Goal: Complete application form: Complete application form

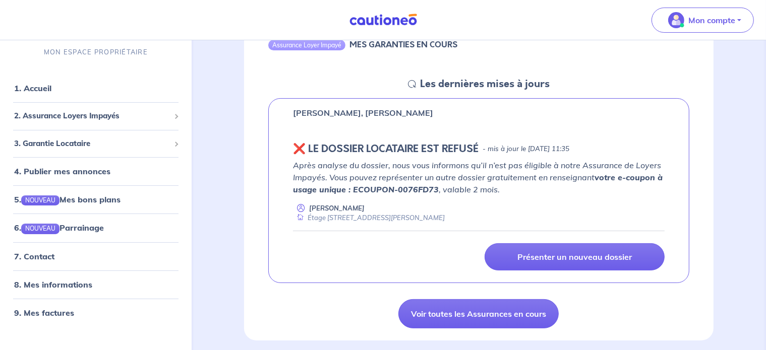
scroll to position [101, 0]
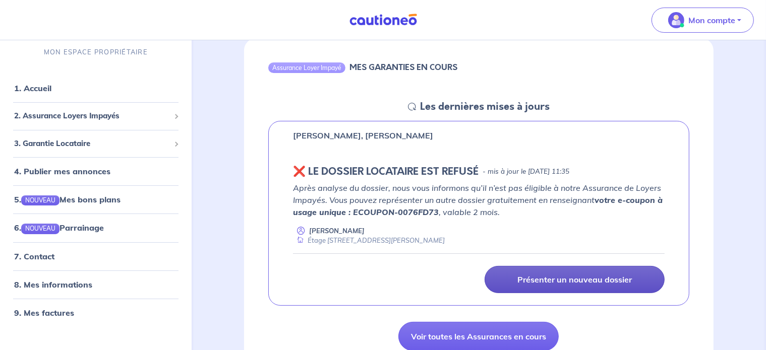
click at [575, 278] on p "Présenter un nouveau dossier" at bounding box center [574, 280] width 114 height 10
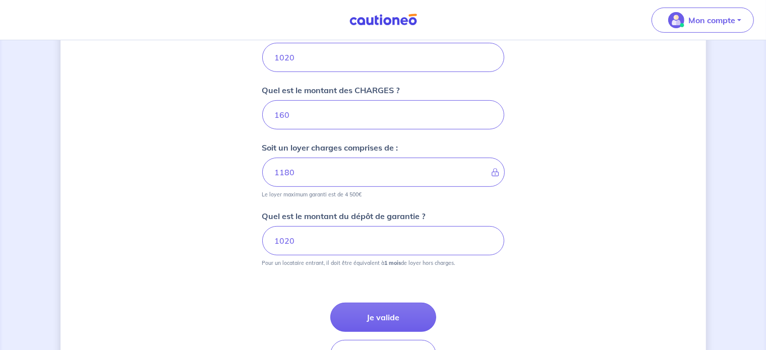
scroll to position [454, 0]
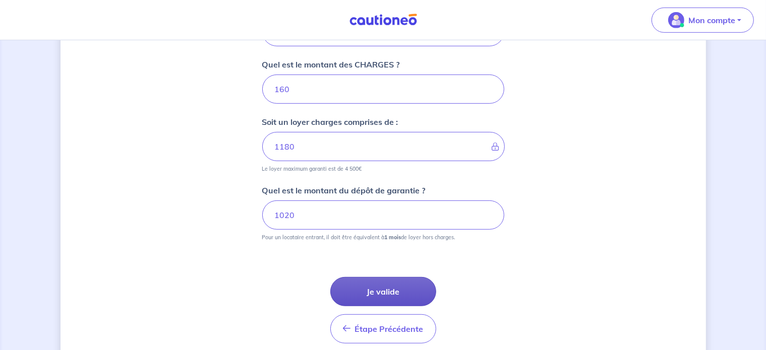
click at [424, 289] on button "Je valide" at bounding box center [383, 291] width 106 height 29
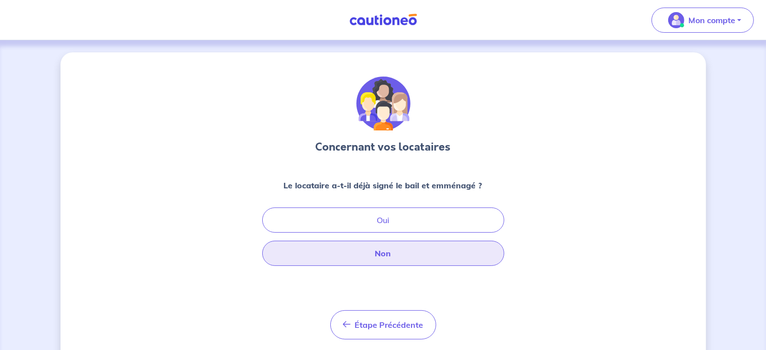
click at [419, 256] on button "Non" at bounding box center [383, 253] width 242 height 25
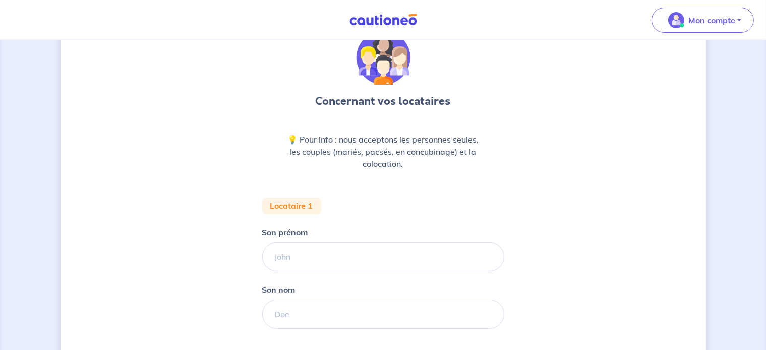
scroll to position [101, 0]
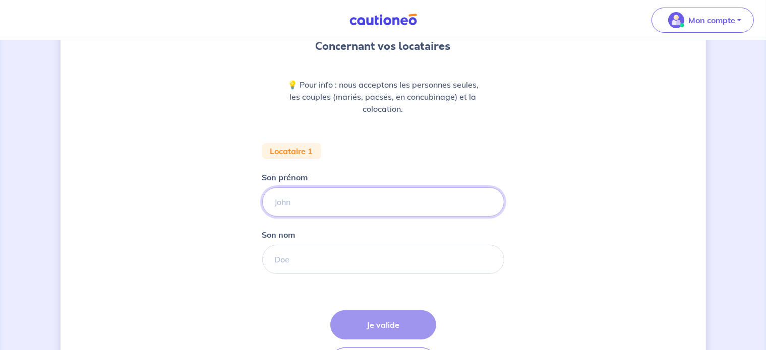
click at [362, 194] on input "Son prénom" at bounding box center [383, 202] width 242 height 29
type input "[PERSON_NAME]"
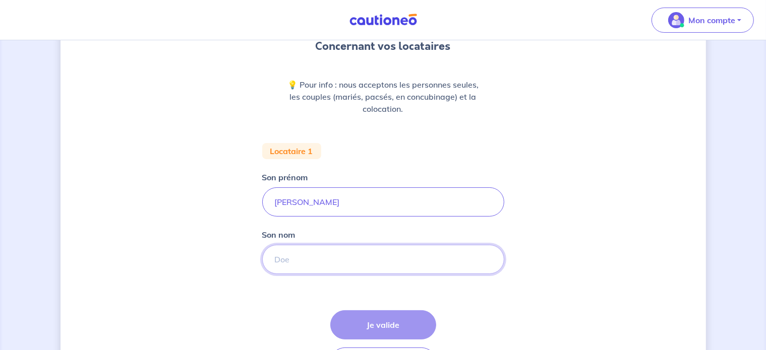
click at [305, 256] on input "Son nom" at bounding box center [383, 259] width 242 height 29
type input "[PERSON_NAME]"
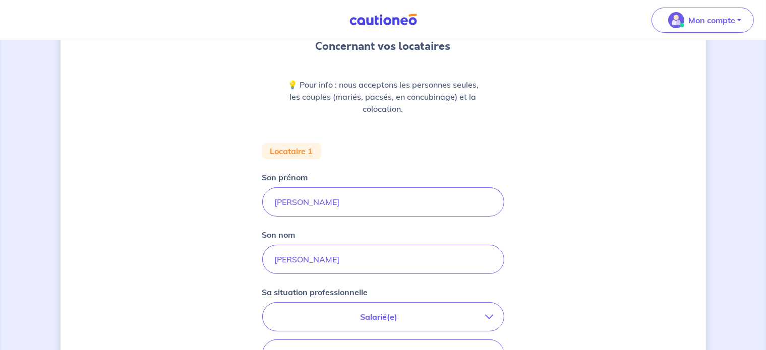
click at [188, 267] on div "Concernant vos locataires 💡 Pour info : nous acceptons les personnes seules, le…" at bounding box center [383, 270] width 645 height 637
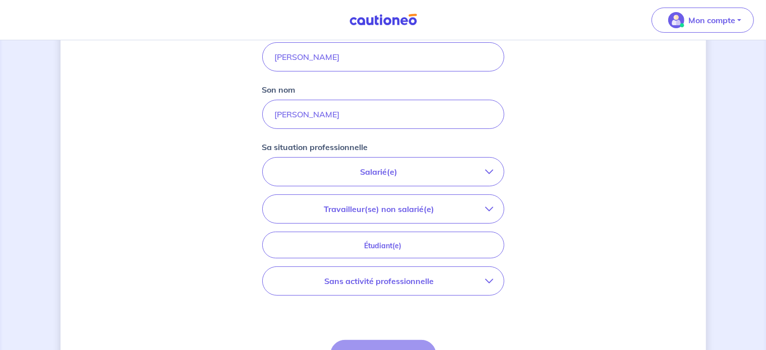
scroll to position [252, 0]
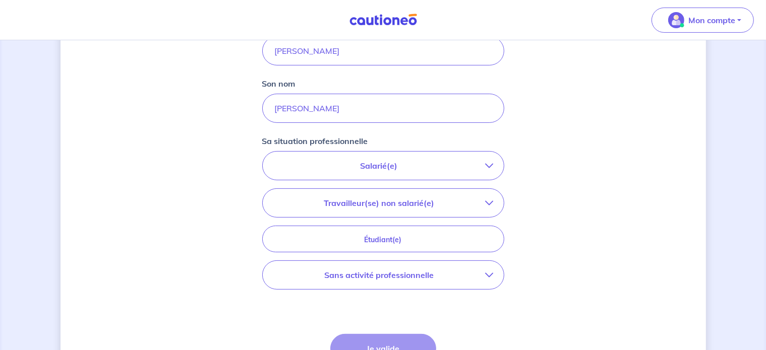
click at [316, 164] on p "Salarié(e)" at bounding box center [379, 166] width 213 height 12
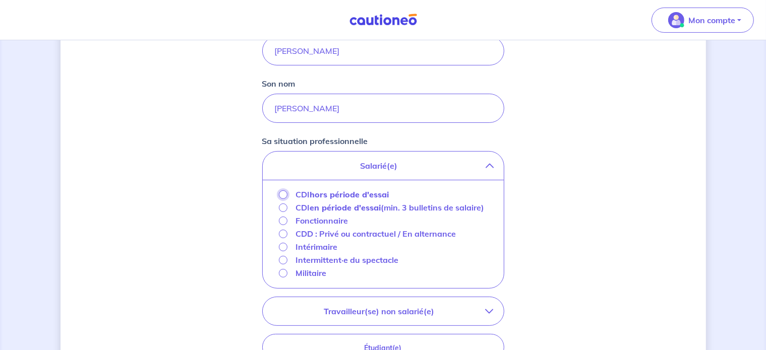
click at [281, 194] on input "CDI hors période d'essai" at bounding box center [283, 195] width 9 height 9
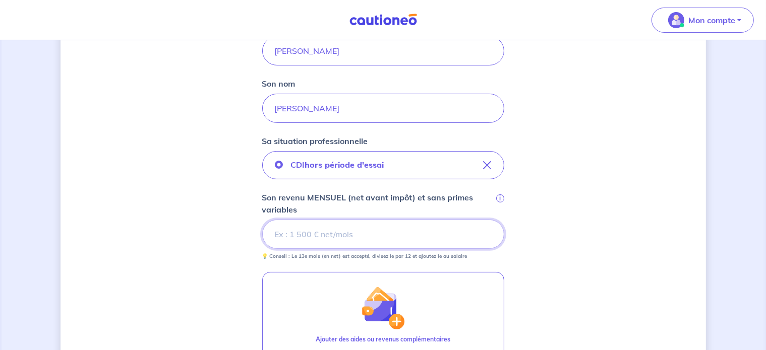
click at [343, 237] on input "Son revenu MENSUEL (net avant impôt) et sans primes variables i" at bounding box center [383, 234] width 242 height 29
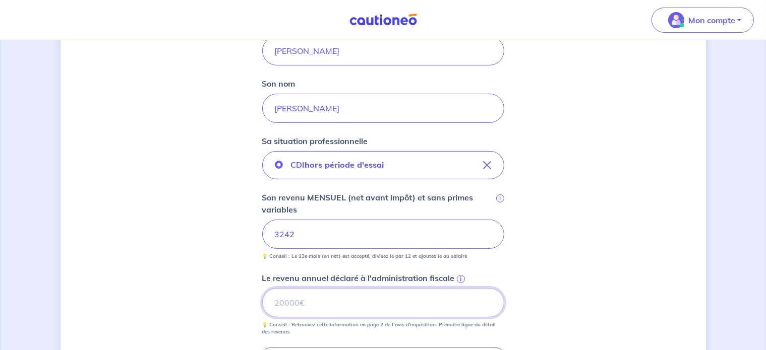
click at [322, 295] on input "Le revenu annuel déclaré à l'administration fiscale i" at bounding box center [383, 302] width 242 height 29
type input "40982"
click at [522, 276] on div "Concernant vos locataires 💡 Pour info : nous acceptons les personnes seules, le…" at bounding box center [383, 194] width 645 height 788
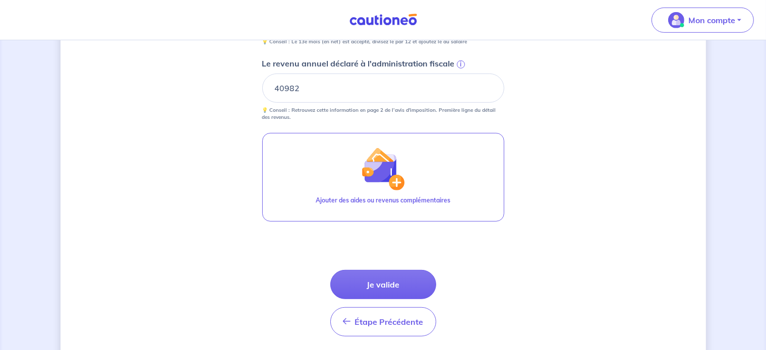
scroll to position [450, 0]
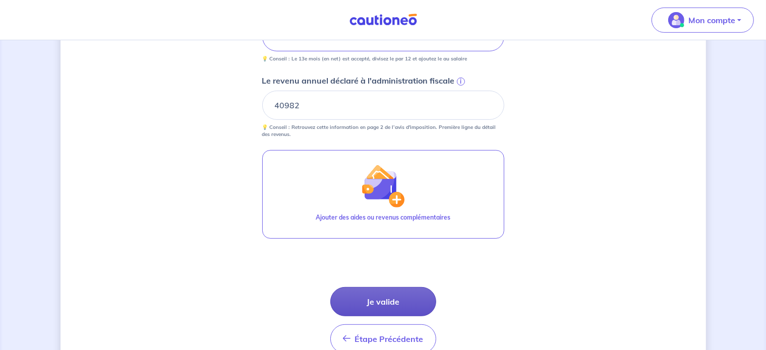
click at [392, 302] on button "Je valide" at bounding box center [383, 301] width 106 height 29
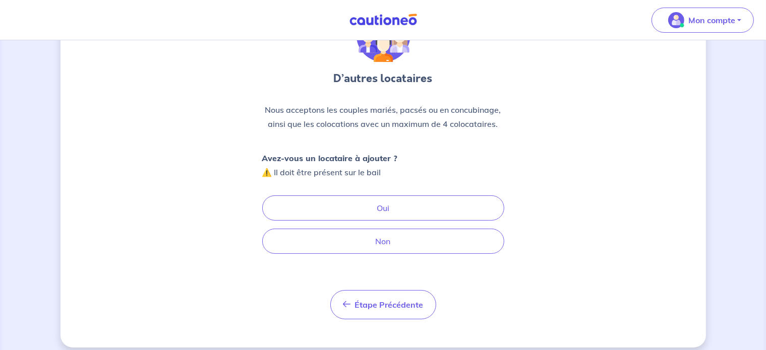
scroll to position [77, 0]
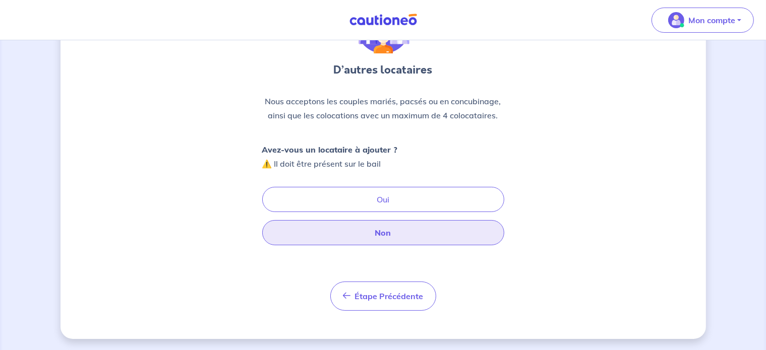
click at [390, 235] on button "Non" at bounding box center [383, 232] width 242 height 25
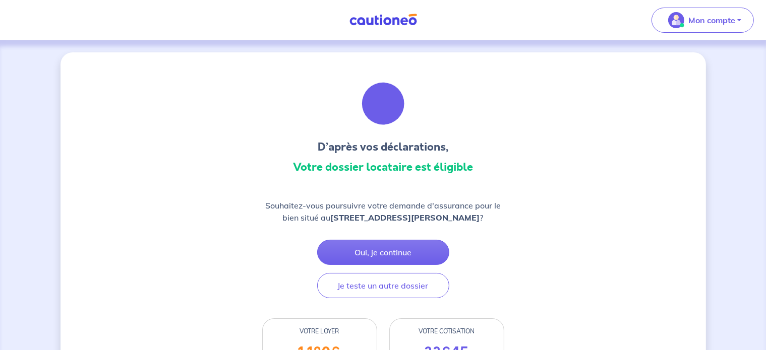
scroll to position [50, 0]
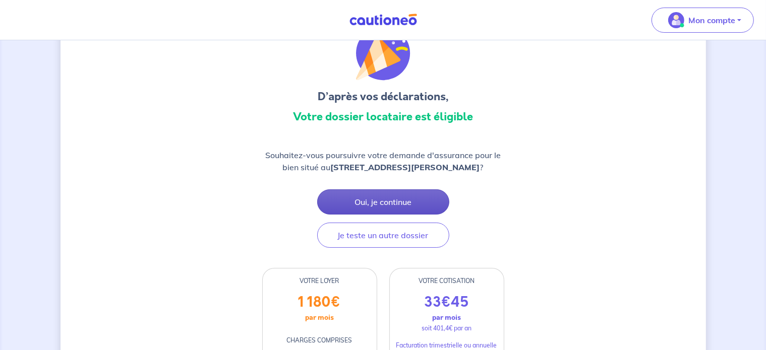
click at [396, 202] on button "Oui, je continue" at bounding box center [383, 202] width 132 height 25
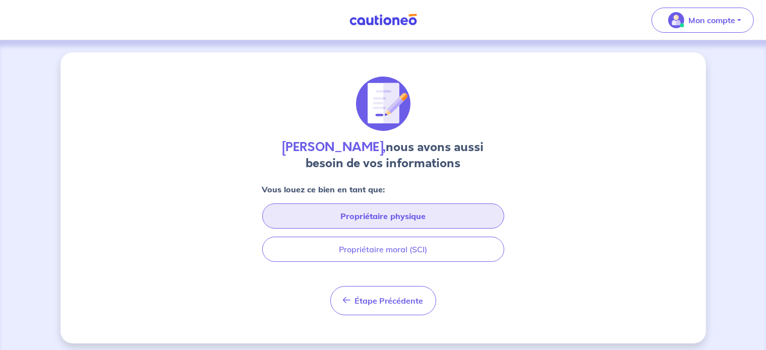
click at [397, 218] on button "Propriétaire physique" at bounding box center [383, 216] width 242 height 25
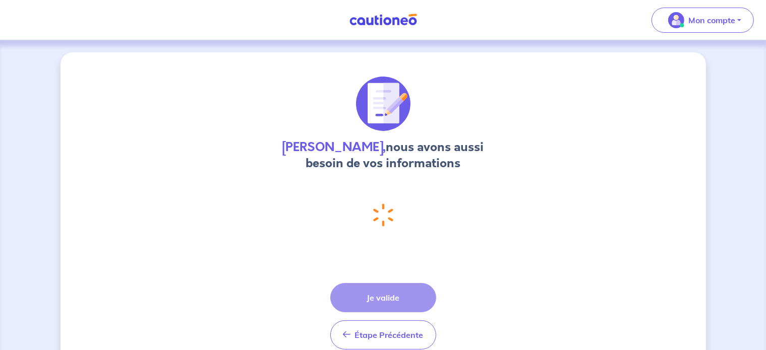
select select "FR"
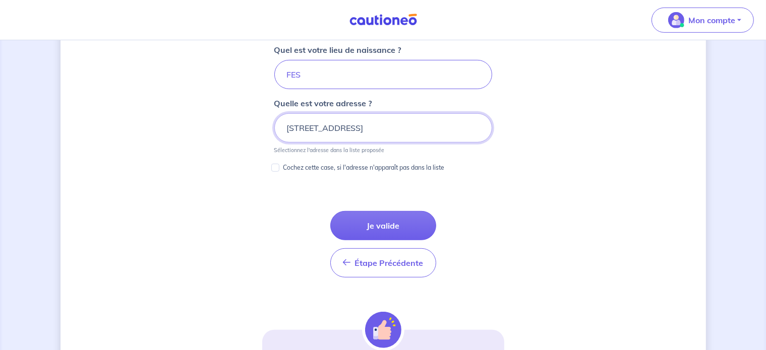
scroll to position [522, 0]
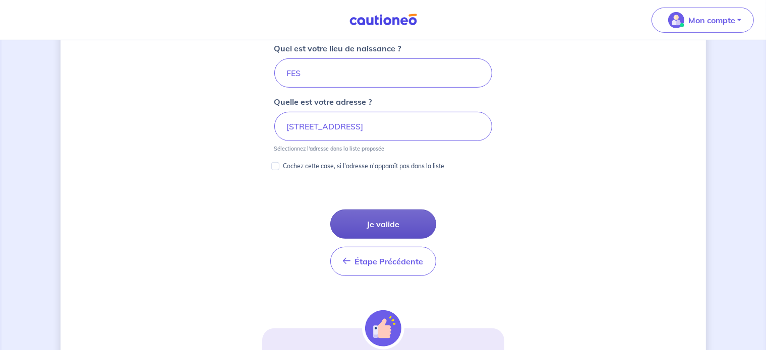
click at [405, 225] on button "Je valide" at bounding box center [383, 224] width 106 height 29
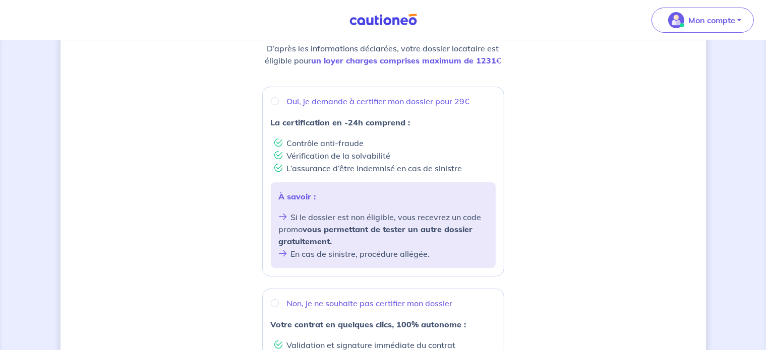
scroll to position [151, 0]
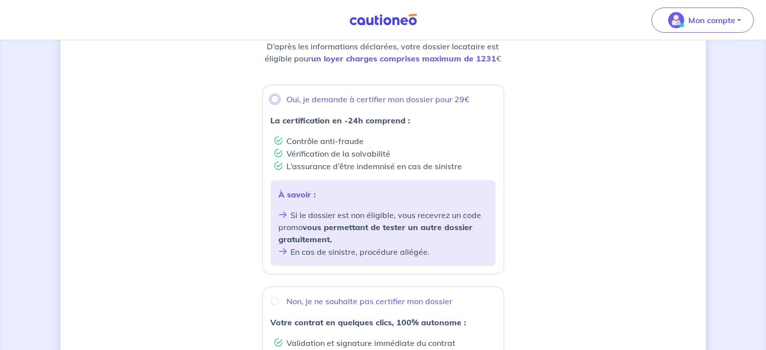
click at [274, 98] on input "Oui, je demande à certifier mon dossier pour 29€" at bounding box center [275, 99] width 8 height 8
radio input "true"
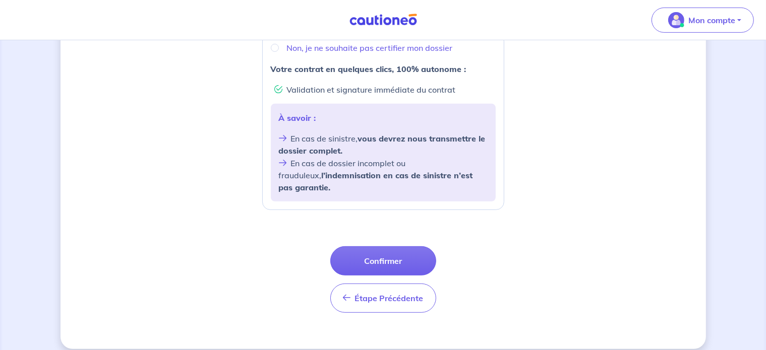
scroll to position [405, 0]
click at [402, 249] on button "Confirmer" at bounding box center [383, 260] width 106 height 29
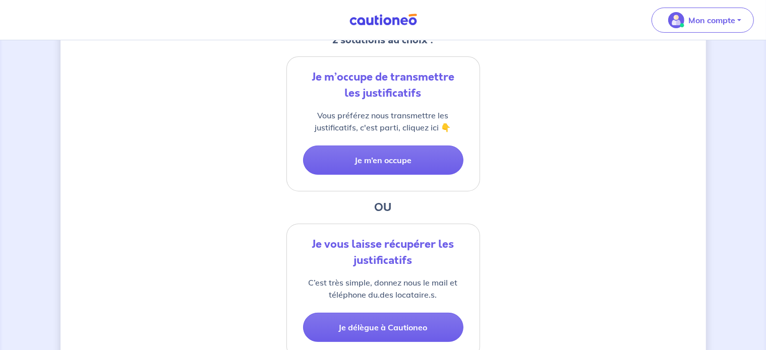
scroll to position [180, 0]
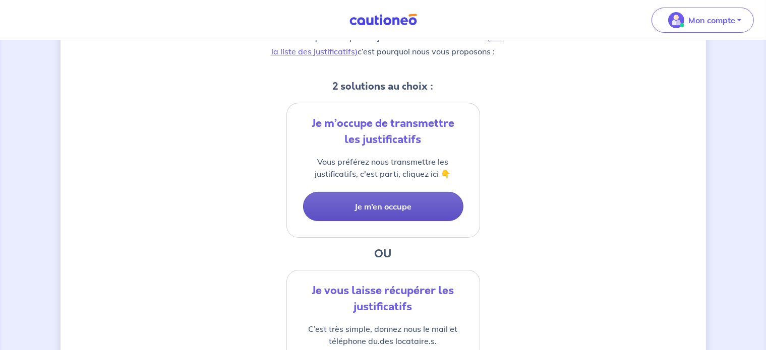
click at [408, 206] on button "Je m’en occupe" at bounding box center [383, 206] width 160 height 29
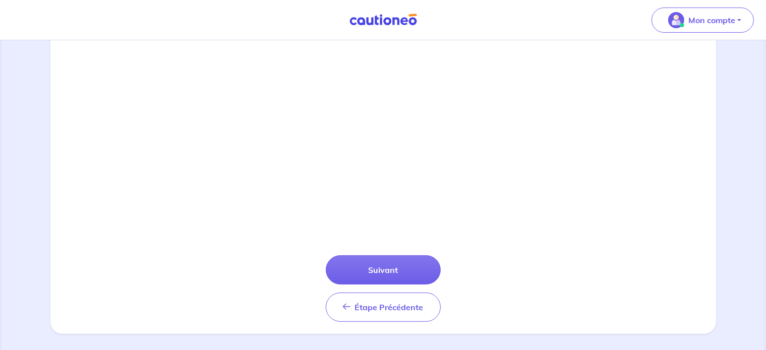
scroll to position [371, 0]
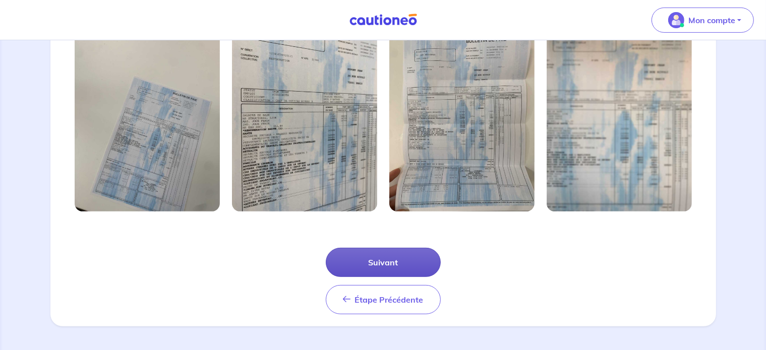
click at [405, 260] on button "Suivant" at bounding box center [383, 262] width 115 height 29
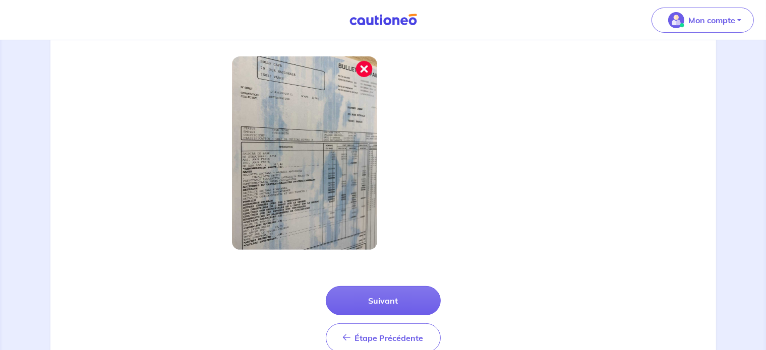
scroll to position [303, 0]
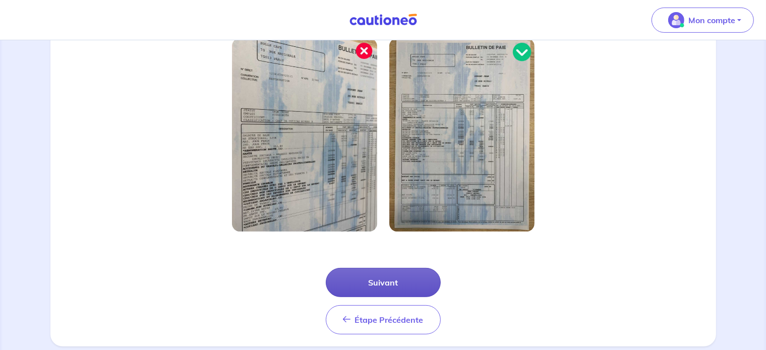
click at [408, 282] on button "Suivant" at bounding box center [383, 282] width 115 height 29
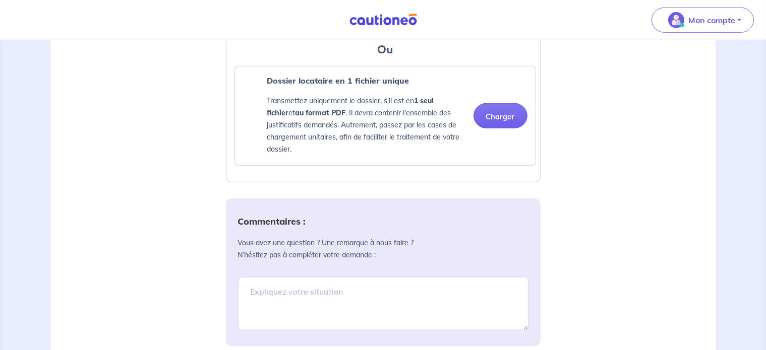
scroll to position [857, 0]
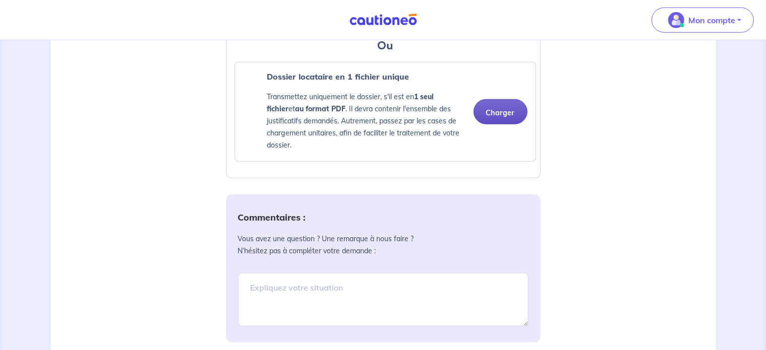
click at [505, 118] on button "Charger" at bounding box center [500, 111] width 54 height 25
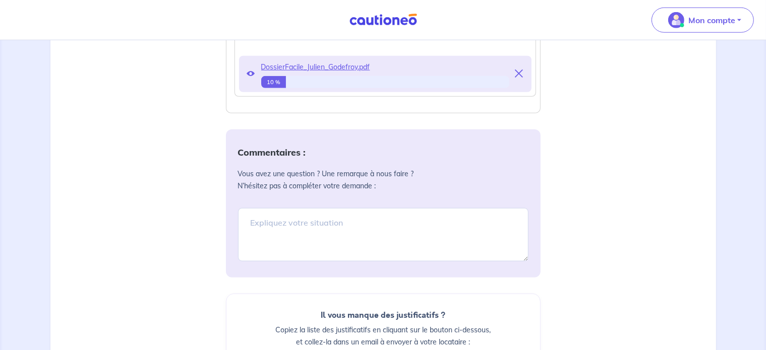
scroll to position [908, 0]
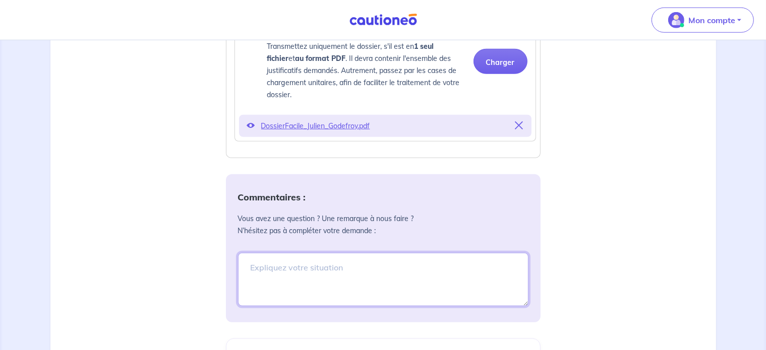
click at [312, 286] on textarea at bounding box center [383, 279] width 290 height 53
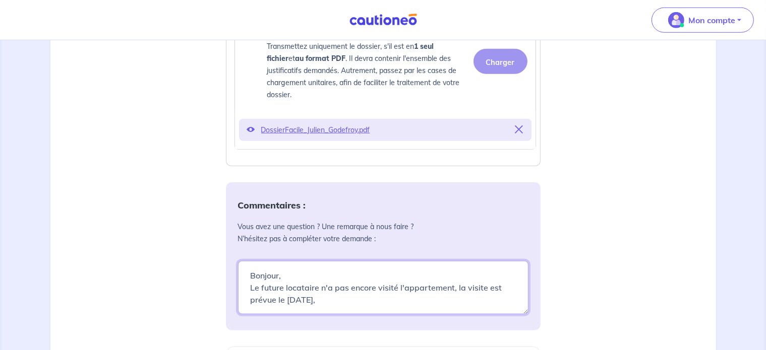
click at [318, 296] on textarea "Bonjour, Le future locataire n'a pas encore visité l'appartement, la visite est…" at bounding box center [383, 287] width 290 height 53
click at [481, 309] on textarea "Bonjour, Le future locataire n'a pas encore visité l'appartement, la visite est…" at bounding box center [383, 287] width 290 height 53
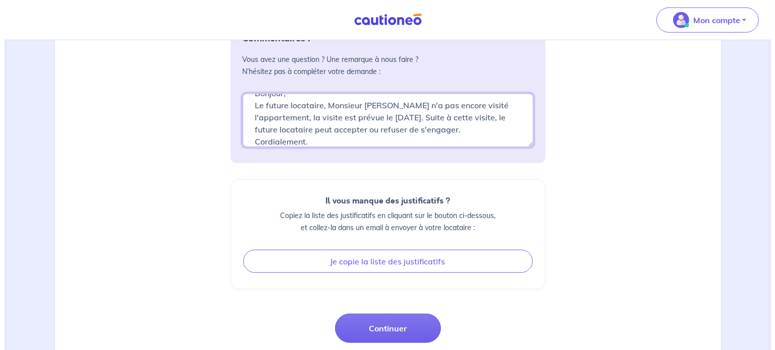
scroll to position [1139, 0]
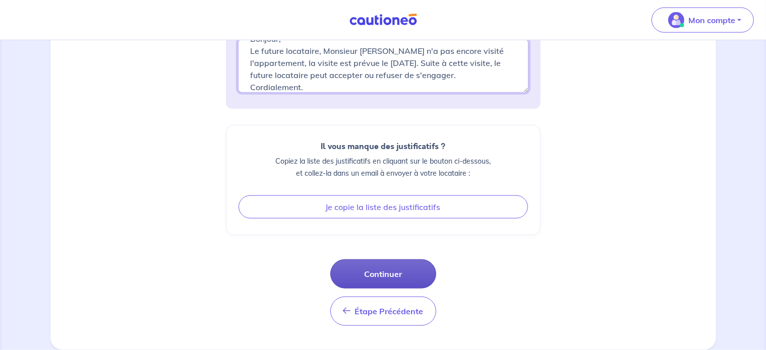
type textarea "Bonjour, Le future locataire, Monsieur [PERSON_NAME] n'a pas encore visité l'ap…"
click at [407, 276] on button "Continuer" at bounding box center [383, 274] width 106 height 29
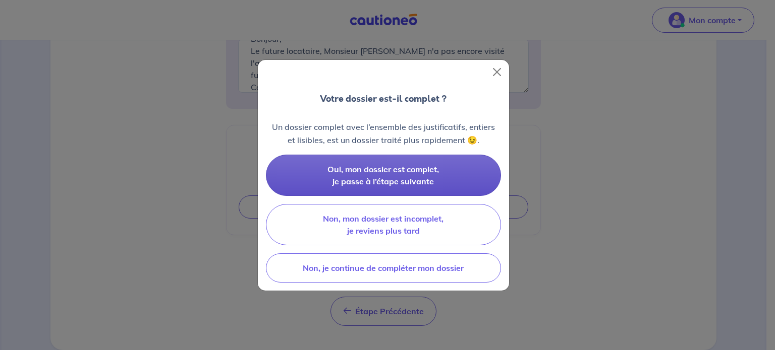
click at [412, 175] on button "Oui, mon dossier est complet, je passe à l’étape suivante" at bounding box center [383, 175] width 235 height 41
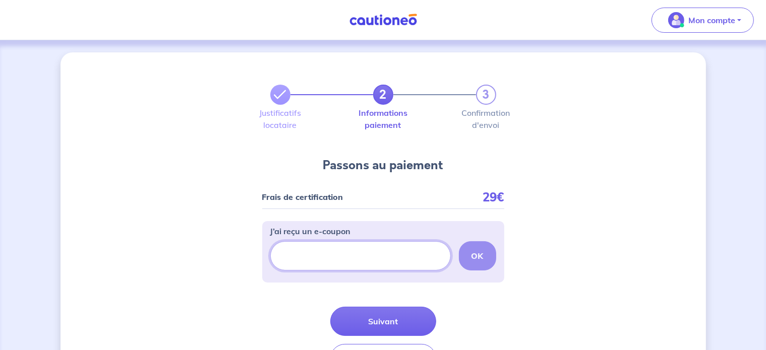
paste input "ECOUPON-0076FD73"
type input "ECOUPON-0076FD73"
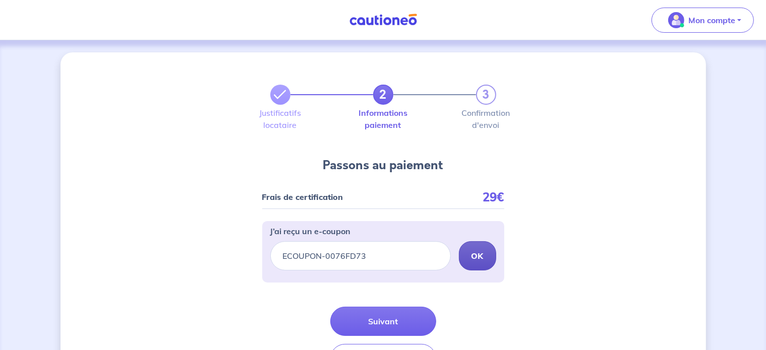
click at [482, 262] on p "OK" at bounding box center [477, 256] width 12 height 12
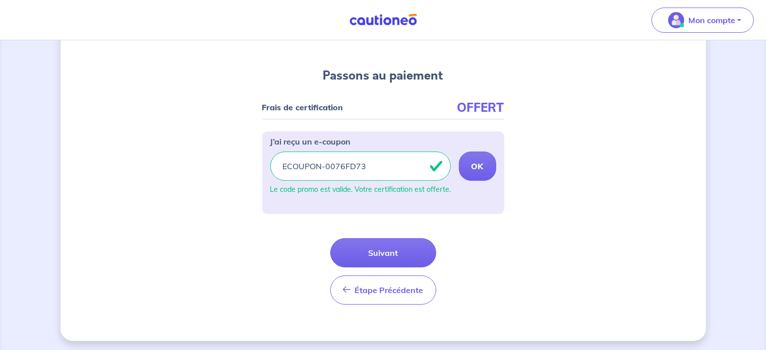
scroll to position [92, 0]
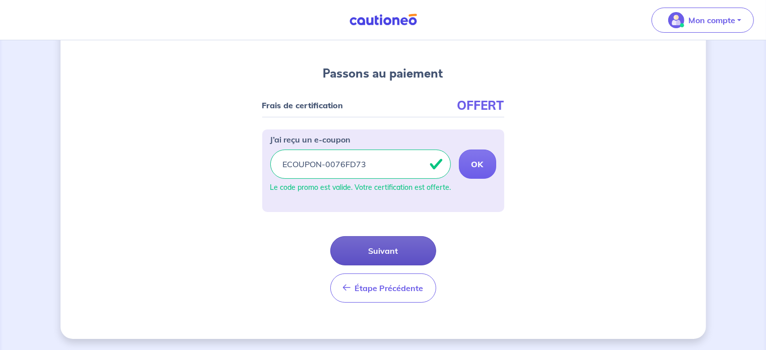
click at [402, 250] on button "Suivant" at bounding box center [383, 250] width 106 height 29
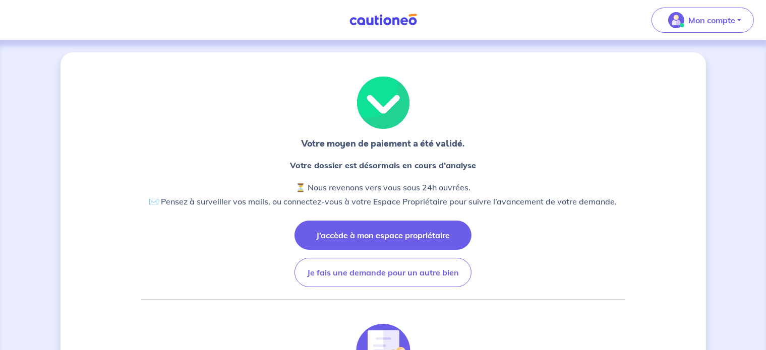
click at [377, 239] on button "J’accède à mon espace propriétaire" at bounding box center [382, 235] width 177 height 29
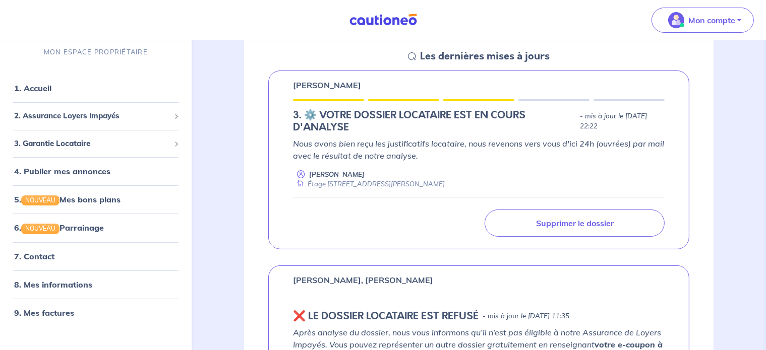
scroll to position [101, 0]
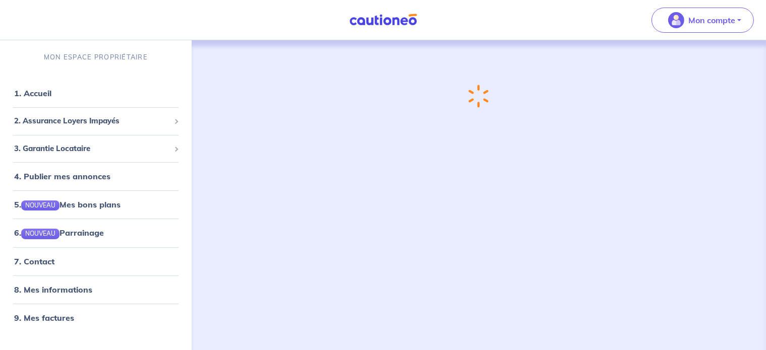
scroll to position [5, 0]
